Goal: Find specific page/section: Find specific page/section

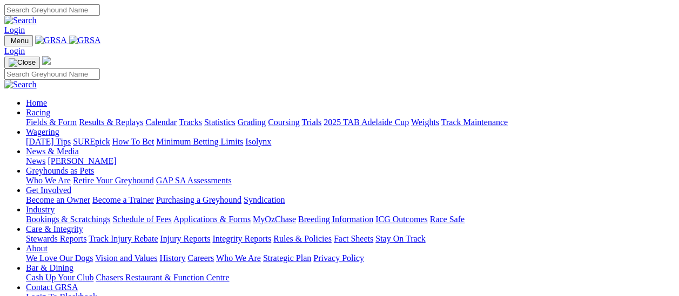
click at [271, 234] on link "Integrity Reports" at bounding box center [241, 238] width 59 height 9
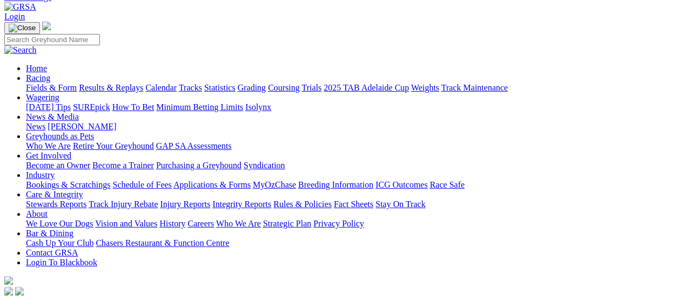
click at [271, 200] on link "Integrity Reports" at bounding box center [241, 204] width 59 height 9
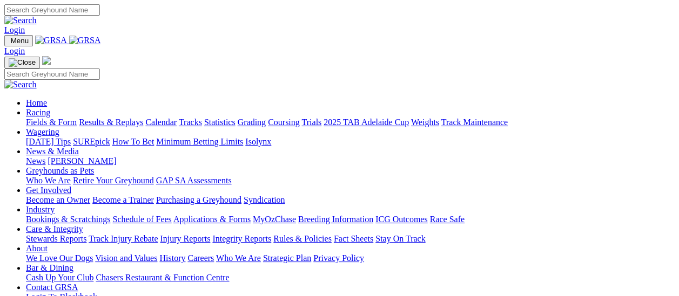
click at [56, 118] on link "Fields & Form" at bounding box center [51, 122] width 51 height 9
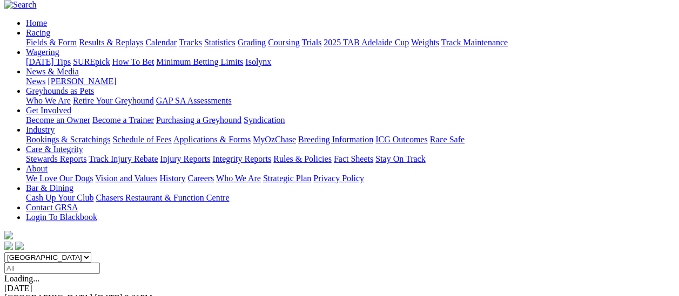
scroll to position [54, 0]
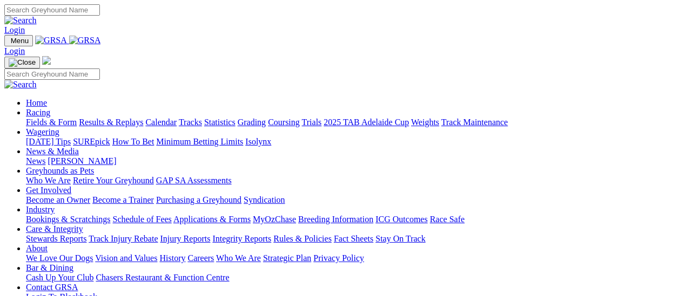
click at [60, 118] on link "Fields & Form" at bounding box center [51, 122] width 51 height 9
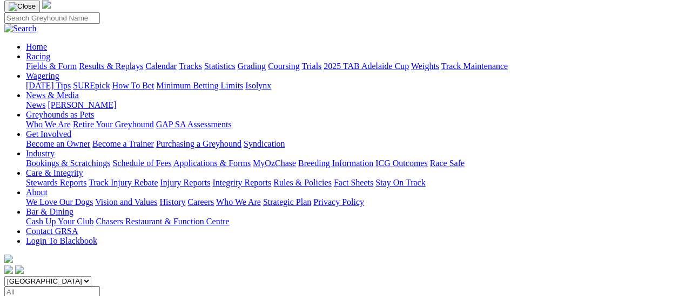
scroll to position [54, 0]
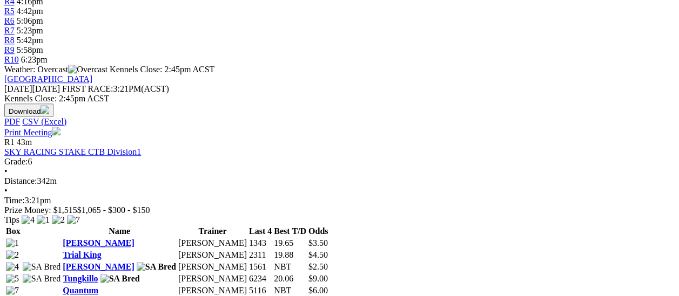
scroll to position [432, 0]
